Goal: Contribute content: Add original content to the website for others to see

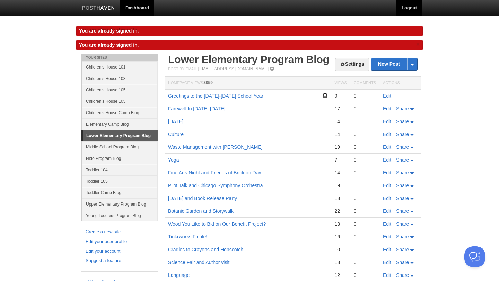
click at [406, 11] on link "Logout" at bounding box center [409, 8] width 26 height 16
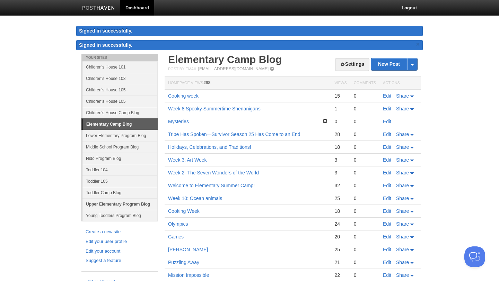
click at [110, 203] on link "Upper Elementary Program Blog" at bounding box center [119, 204] width 75 height 11
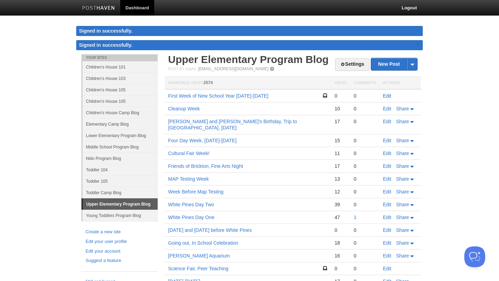
click at [386, 96] on link "Edit" at bounding box center [387, 96] width 8 height 6
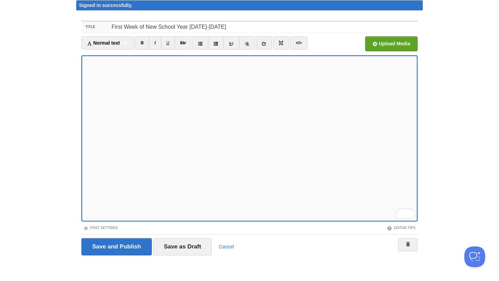
scroll to position [57, 0]
click at [262, 44] on link at bounding box center [264, 42] width 16 height 13
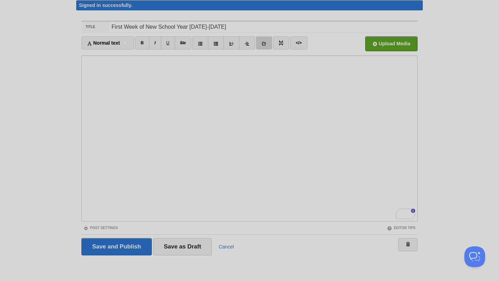
scroll to position [0, 0]
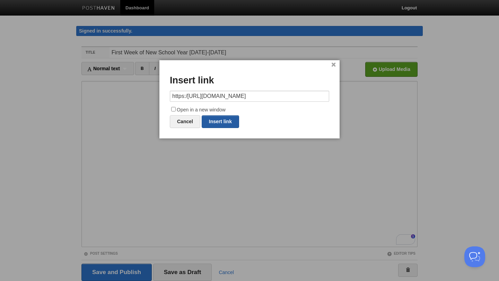
click at [221, 123] on link "Insert link" at bounding box center [220, 121] width 37 height 13
type input "https://"
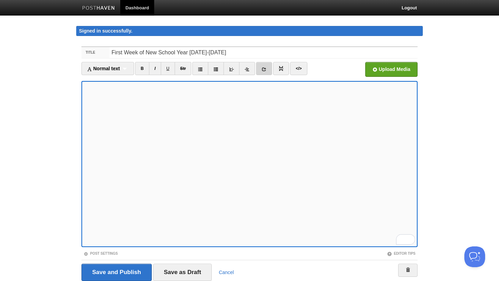
click at [265, 70] on icon at bounding box center [264, 69] width 5 height 5
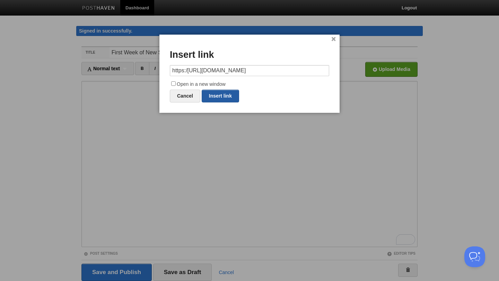
click at [225, 99] on link "Insert link" at bounding box center [220, 96] width 37 height 13
type input "https://"
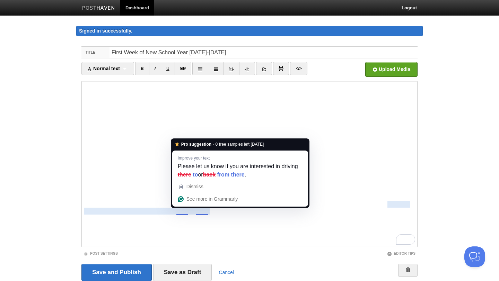
click at [274, 254] on div "Editor Tips" at bounding box center [334, 254] width 168 height 6
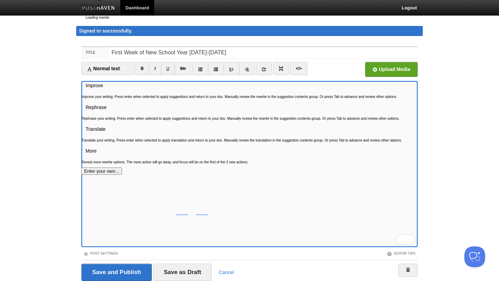
click at [78, 31] on button "See rewrite suggestions" at bounding box center [75, 28] width 6 height 7
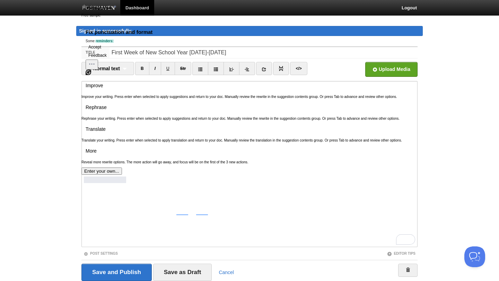
click at [104, 51] on button "Accept" at bounding box center [95, 47] width 18 height 8
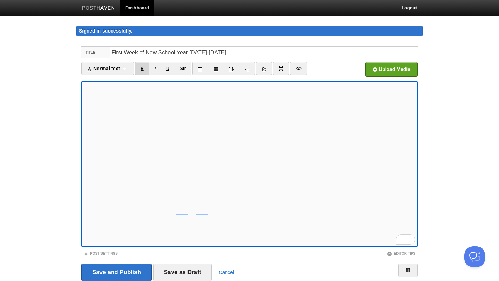
click at [143, 68] on link "B" at bounding box center [142, 68] width 14 height 13
click at [219, 72] on link at bounding box center [216, 68] width 16 height 13
click at [201, 68] on icon at bounding box center [200, 69] width 5 height 5
click at [201, 71] on icon at bounding box center [200, 69] width 5 height 5
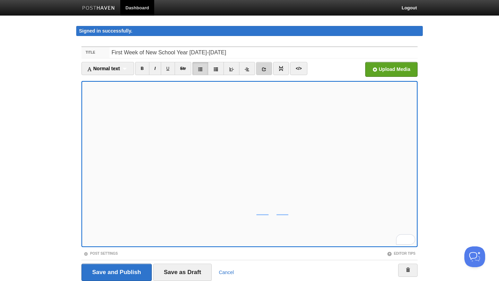
click at [271, 70] on link at bounding box center [264, 68] width 16 height 13
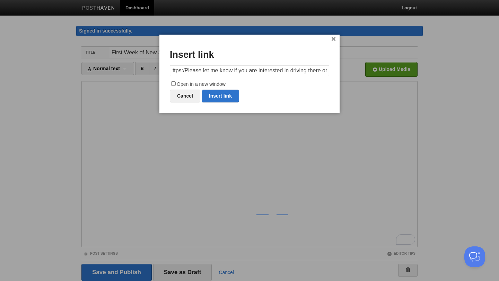
scroll to position [0, 0]
type input "h"
paste input "[URL][DOMAIN_NAME]"
click at [232, 97] on link "Insert link" at bounding box center [220, 96] width 37 height 13
type input "https://"
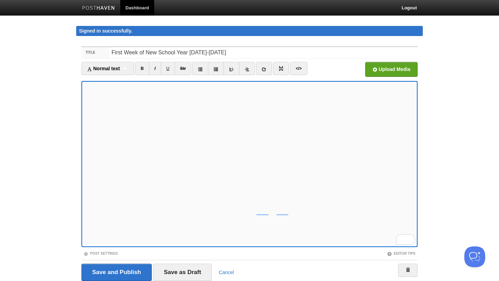
click at [183, 281] on div "Save and Publish Save as Draft Cancel" at bounding box center [249, 272] width 336 height 25
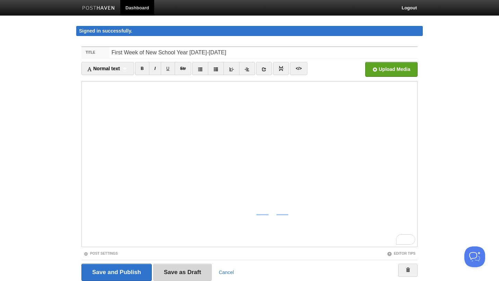
click at [187, 270] on input "Save as Draft" at bounding box center [182, 272] width 59 height 17
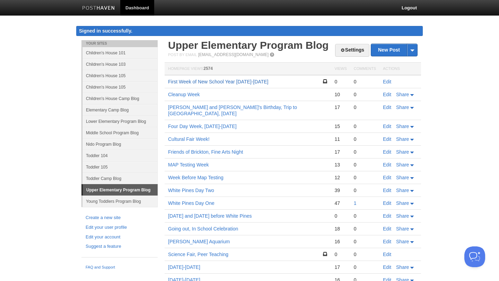
click at [246, 81] on link "First Week of New School Year [DATE]-[DATE]" at bounding box center [218, 82] width 100 height 6
click at [409, 7] on link "Logout" at bounding box center [409, 8] width 26 height 16
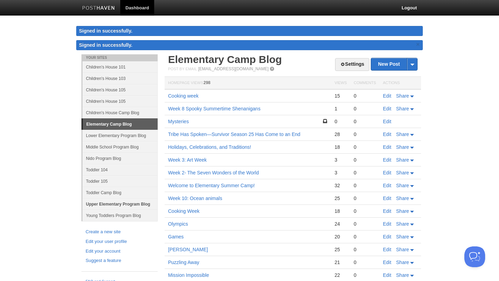
click at [116, 201] on link "Upper Elementary Program Blog" at bounding box center [119, 204] width 75 height 11
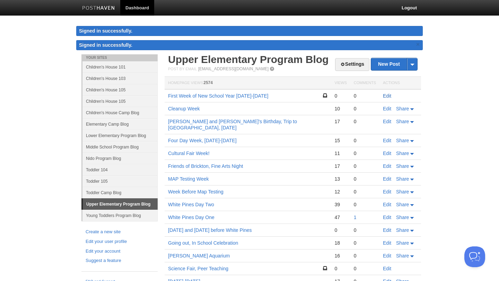
click at [387, 94] on link "Edit" at bounding box center [387, 96] width 8 height 6
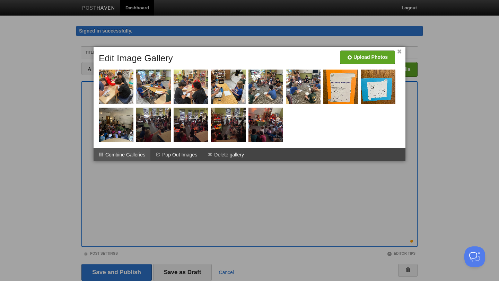
click at [137, 154] on li "Combine Galleries" at bounding box center [122, 154] width 57 height 13
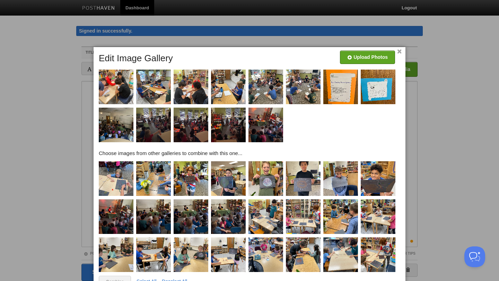
scroll to position [27, 0]
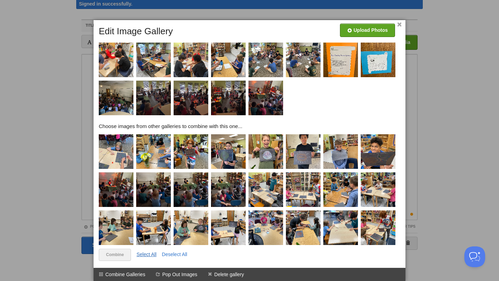
click at [146, 253] on link "Select All" at bounding box center [147, 255] width 20 height 6
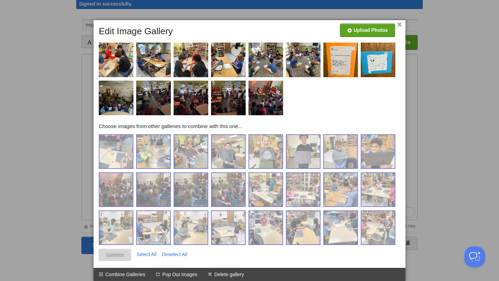
click at [117, 256] on link "Combine" at bounding box center [115, 255] width 32 height 12
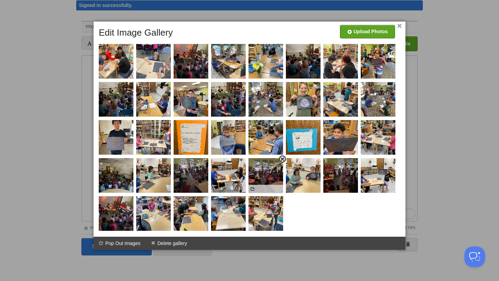
scroll to position [0, 0]
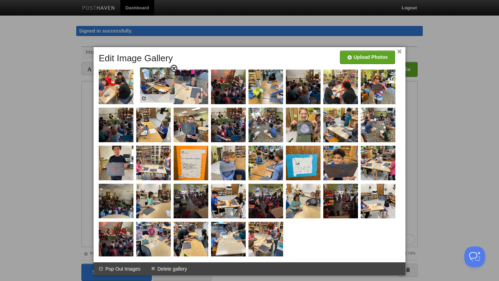
drag, startPoint x: 230, startPoint y: 96, endPoint x: 159, endPoint y: 94, distance: 71.4
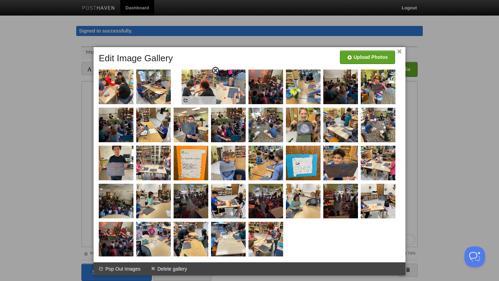
drag, startPoint x: 347, startPoint y: 91, endPoint x: 201, endPoint y: 89, distance: 146.6
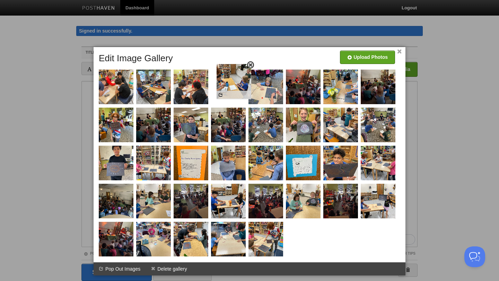
drag, startPoint x: 150, startPoint y: 133, endPoint x: 231, endPoint y: 89, distance: 91.7
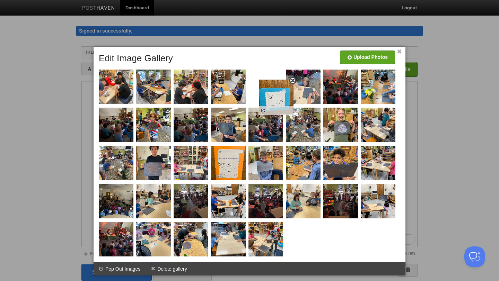
drag, startPoint x: 302, startPoint y: 165, endPoint x: 272, endPoint y: 90, distance: 80.7
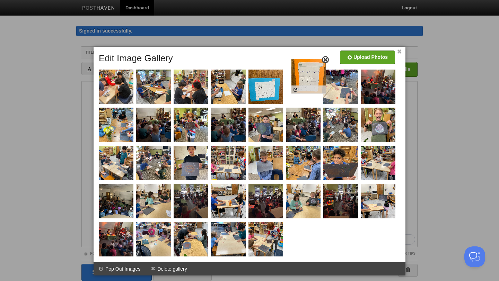
drag, startPoint x: 226, startPoint y: 165, endPoint x: 305, endPoint y: 84, distance: 112.5
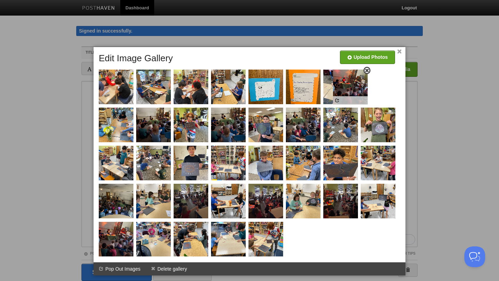
drag, startPoint x: 388, startPoint y: 88, endPoint x: 358, endPoint y: 89, distance: 30.2
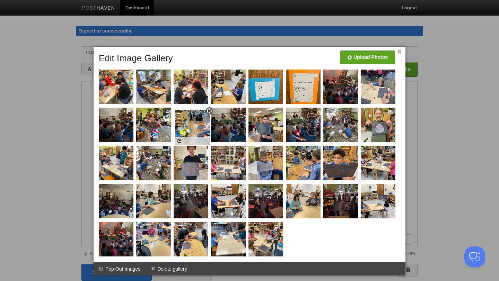
drag, startPoint x: 114, startPoint y: 123, endPoint x: 190, endPoint y: 125, distance: 76.6
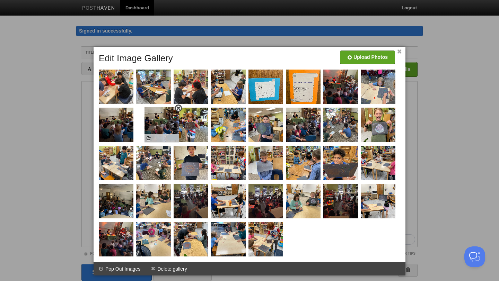
drag, startPoint x: 227, startPoint y: 129, endPoint x: 160, endPoint y: 128, distance: 66.9
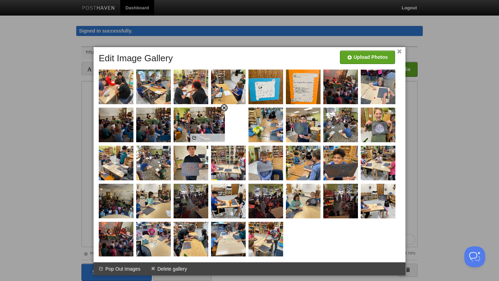
drag, startPoint x: 305, startPoint y: 126, endPoint x: 201, endPoint y: 127, distance: 104.0
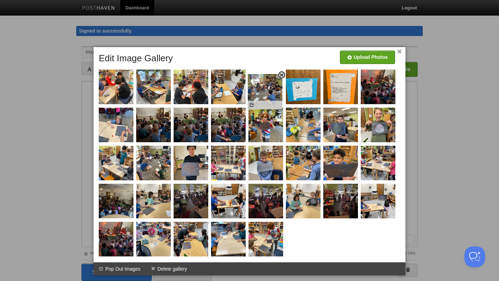
drag, startPoint x: 349, startPoint y: 131, endPoint x: 274, endPoint y: 97, distance: 82.7
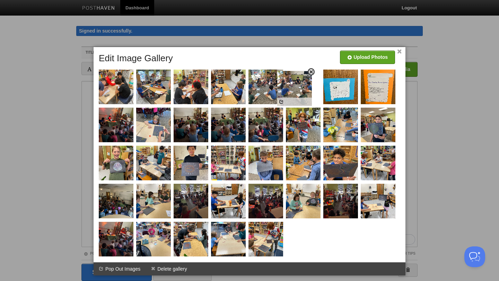
drag, startPoint x: 152, startPoint y: 164, endPoint x: 296, endPoint y: 87, distance: 163.1
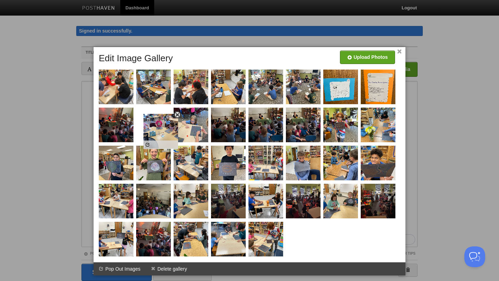
drag, startPoint x: 155, startPoint y: 240, endPoint x: 162, endPoint y: 132, distance: 108.4
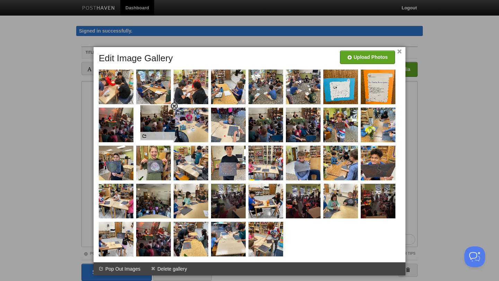
drag, startPoint x: 235, startPoint y: 128, endPoint x: 164, endPoint y: 125, distance: 70.7
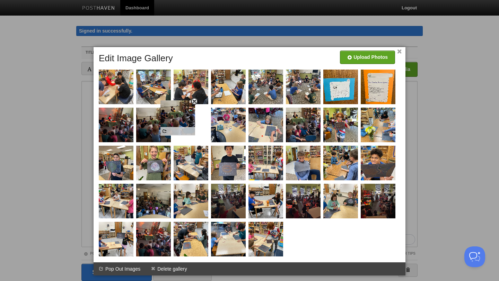
drag, startPoint x: 275, startPoint y: 129, endPoint x: 192, endPoint y: 125, distance: 83.6
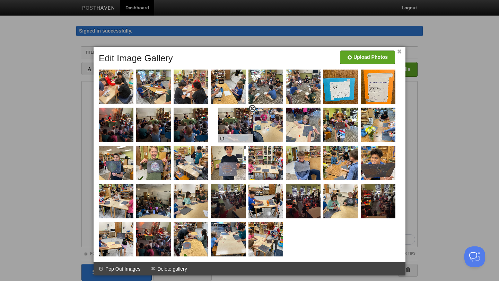
drag, startPoint x: 312, startPoint y: 125, endPoint x: 238, endPoint y: 124, distance: 73.5
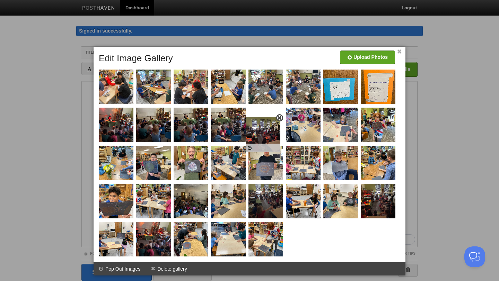
drag, startPoint x: 304, startPoint y: 187, endPoint x: 270, endPoint y: 133, distance: 64.0
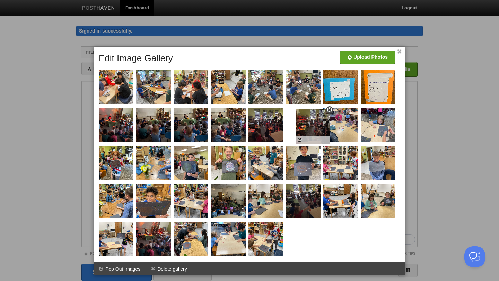
drag, startPoint x: 383, startPoint y: 195, endPoint x: 312, endPoint y: 118, distance: 105.0
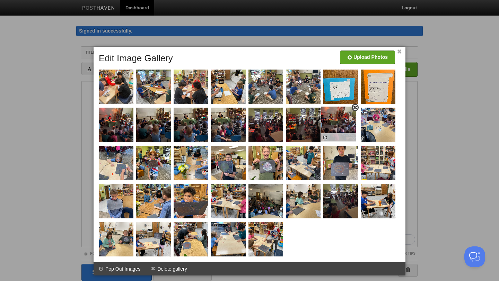
drag, startPoint x: 155, startPoint y: 238, endPoint x: 337, endPoint y: 126, distance: 213.9
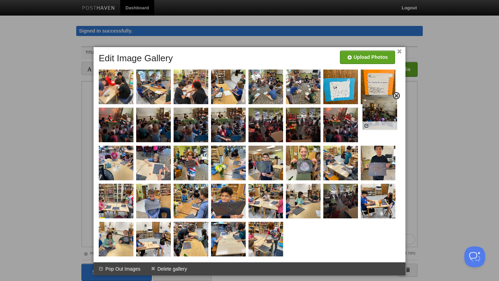
drag, startPoint x: 261, startPoint y: 209, endPoint x: 375, endPoint y: 120, distance: 144.5
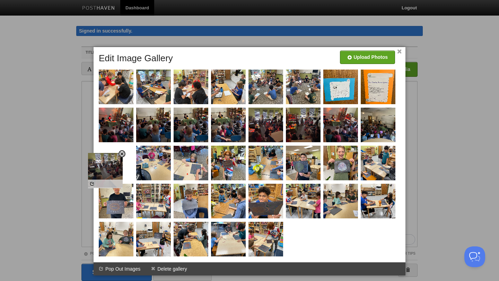
drag, startPoint x: 349, startPoint y: 202, endPoint x: 114, endPoint y: 171, distance: 237.4
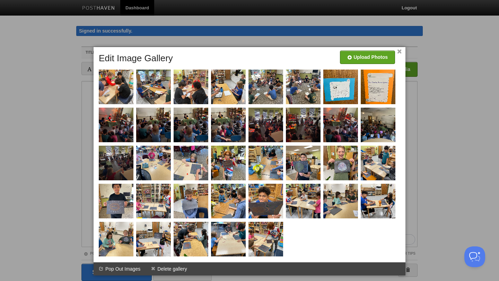
click at [411, 152] on div at bounding box center [249, 140] width 499 height 281
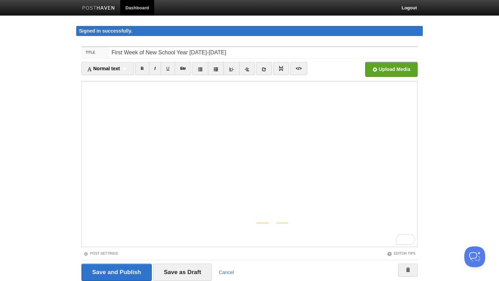
scroll to position [53, 0]
click at [183, 274] on input "Save as Draft" at bounding box center [182, 272] width 59 height 17
